Goal: Information Seeking & Learning: Check status

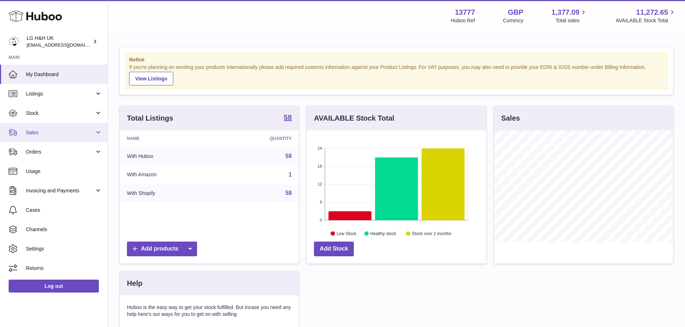
scroll to position [112, 179]
click at [55, 126] on link "Sales" at bounding box center [53, 132] width 107 height 19
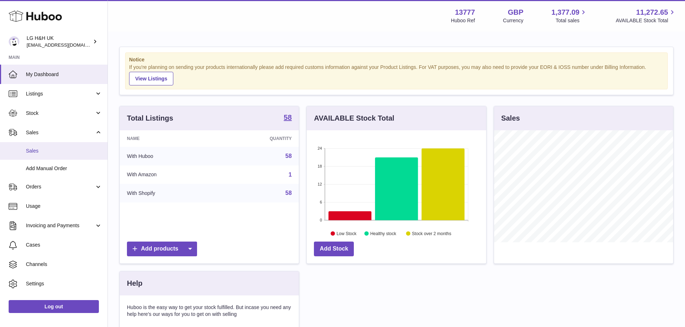
click at [55, 149] on span "Sales" at bounding box center [64, 151] width 76 height 7
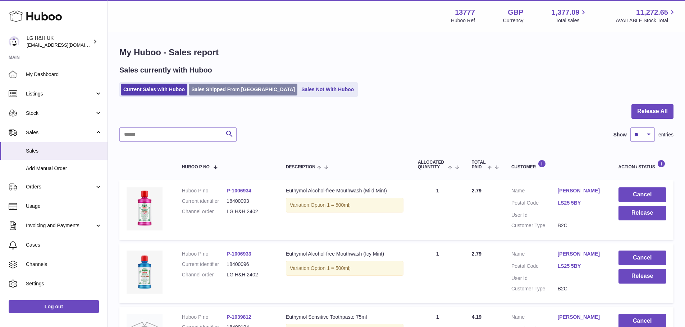
click at [231, 88] on link "Sales Shipped From [GEOGRAPHIC_DATA]" at bounding box center [243, 90] width 109 height 12
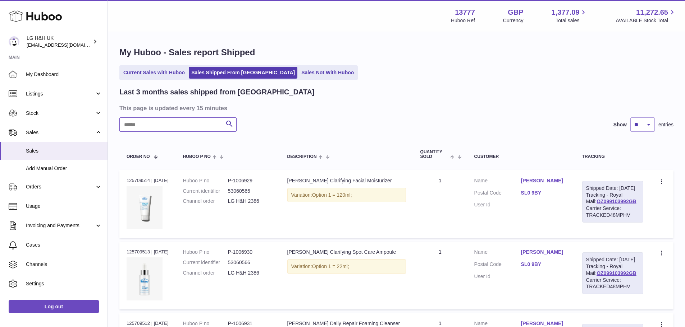
click at [212, 125] on input "text" at bounding box center [177, 125] width 117 height 14
paste input "**********"
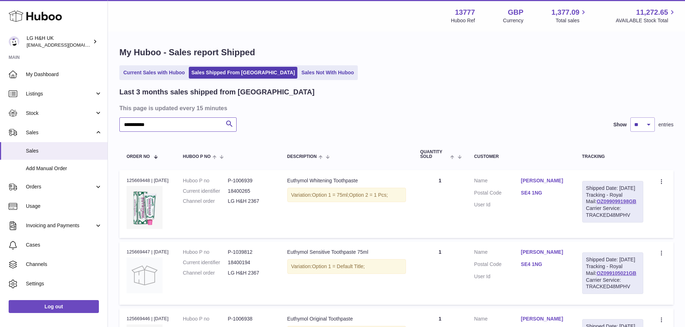
type input "**********"
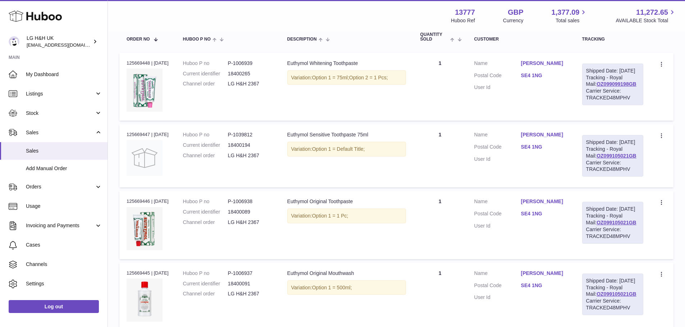
scroll to position [108, 0]
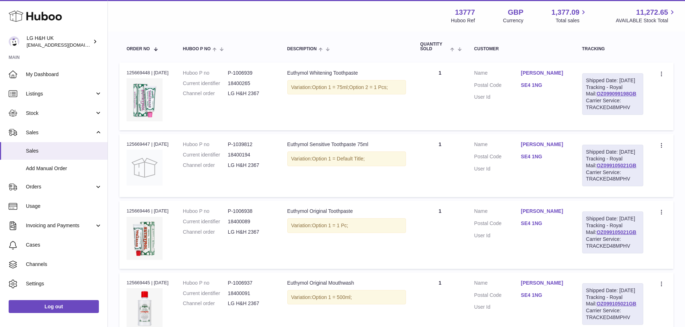
click at [537, 160] on link "SE4 1NG" at bounding box center [544, 156] width 47 height 7
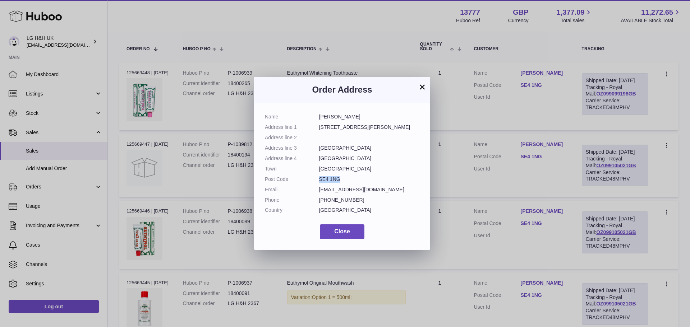
drag, startPoint x: 319, startPoint y: 178, endPoint x: 339, endPoint y: 180, distance: 19.5
click at [339, 180] on dd "SE4 1NG" at bounding box center [369, 179] width 101 height 7
copy dd "SE4 1NG"
click at [353, 227] on button "Close" at bounding box center [342, 232] width 45 height 15
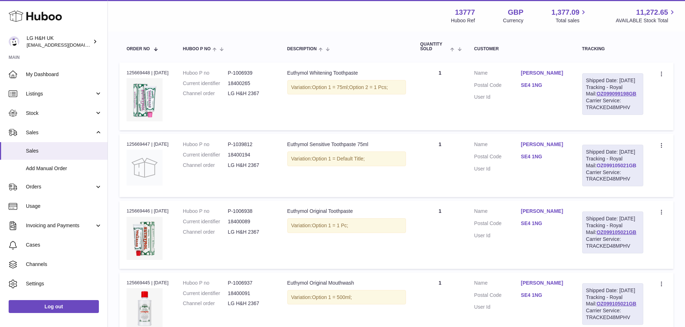
click at [628, 169] on link "OZ099105021GB" at bounding box center [616, 166] width 40 height 6
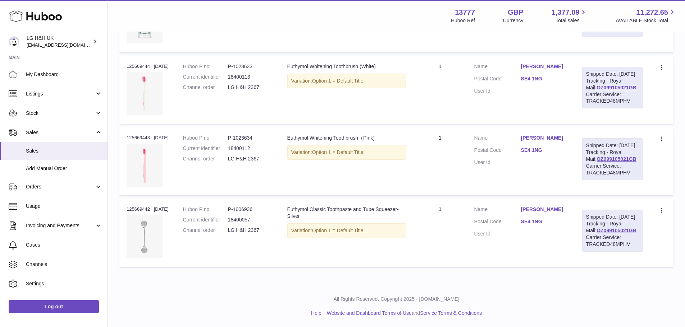
scroll to position [464, 0]
click at [606, 234] on link "OZ099105021GB" at bounding box center [616, 231] width 40 height 6
click at [444, 156] on td "Quantity 1" at bounding box center [440, 162] width 54 height 68
click at [467, 157] on td "Quantity 1" at bounding box center [440, 162] width 54 height 68
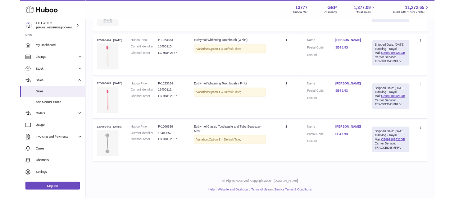
scroll to position [320, 0]
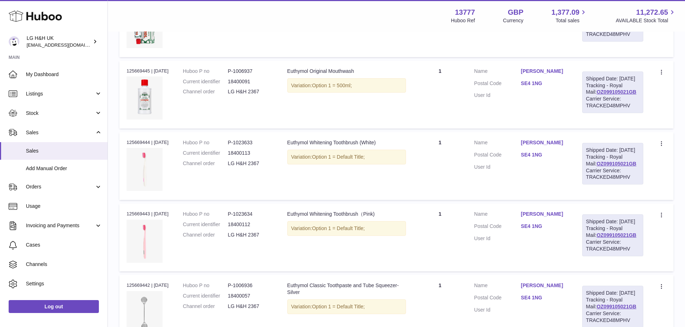
click at [247, 75] on dd "P-1006937" at bounding box center [250, 71] width 45 height 7
copy dd "1006937"
click at [140, 74] on div "Order no 125669445 | [DATE]" at bounding box center [148, 71] width 42 height 6
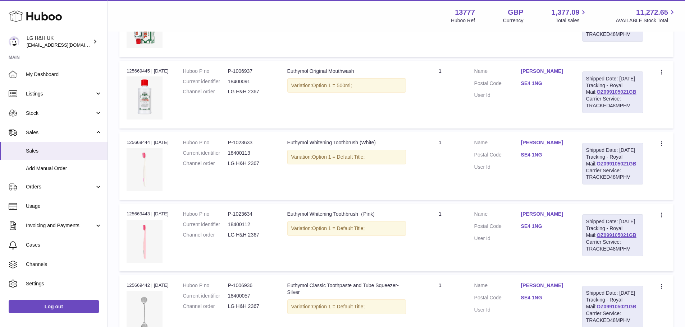
copy div "125669445"
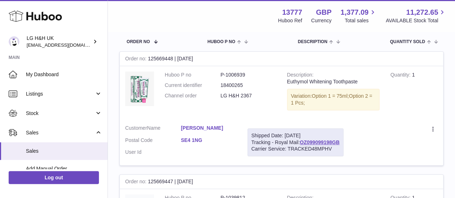
scroll to position [110, 0]
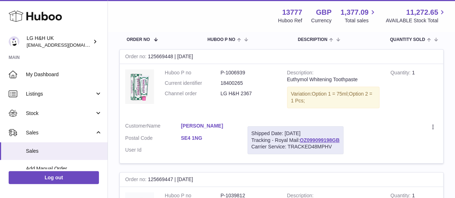
click at [385, 124] on div "Create a ticket Duplicate Order" at bounding box center [395, 127] width 83 height 9
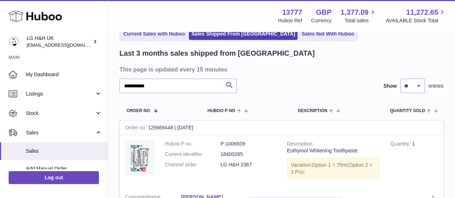
scroll to position [39, 0]
click at [168, 128] on div "Order no 125669448 | [DATE]" at bounding box center [281, 128] width 323 height 14
click at [198, 123] on div "Order no 125669448 | [DATE]" at bounding box center [281, 128] width 323 height 14
click at [193, 124] on div "Order no 125669448 | [DATE]" at bounding box center [281, 128] width 323 height 14
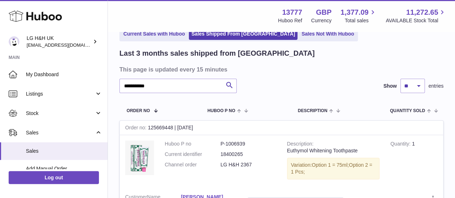
drag, startPoint x: 174, startPoint y: 128, endPoint x: 150, endPoint y: 125, distance: 24.9
click at [150, 125] on div "Order no 125669448 | [DATE]" at bounding box center [281, 128] width 323 height 14
drag, startPoint x: 175, startPoint y: 127, endPoint x: 150, endPoint y: 125, distance: 25.9
click at [150, 125] on div "Order no 125669448 | [DATE]" at bounding box center [281, 128] width 323 height 14
copy div "125669448"
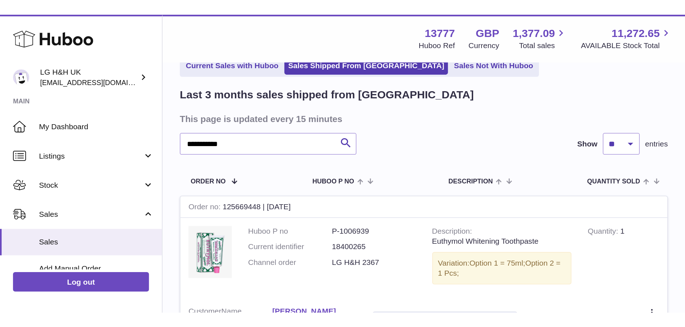
scroll to position [39, 0]
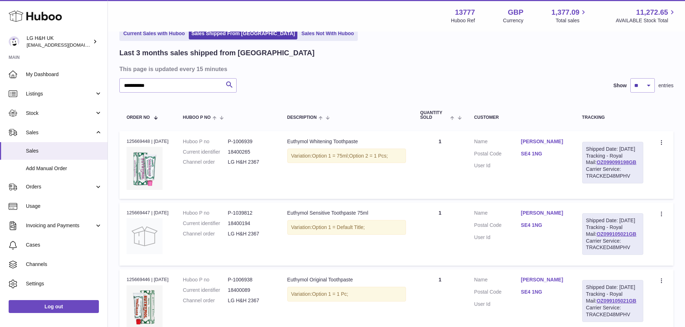
click at [138, 216] on div "Order no 125669447 | [DATE]" at bounding box center [148, 213] width 42 height 6
copy div "125669447"
